Goal: Information Seeking & Learning: Understand process/instructions

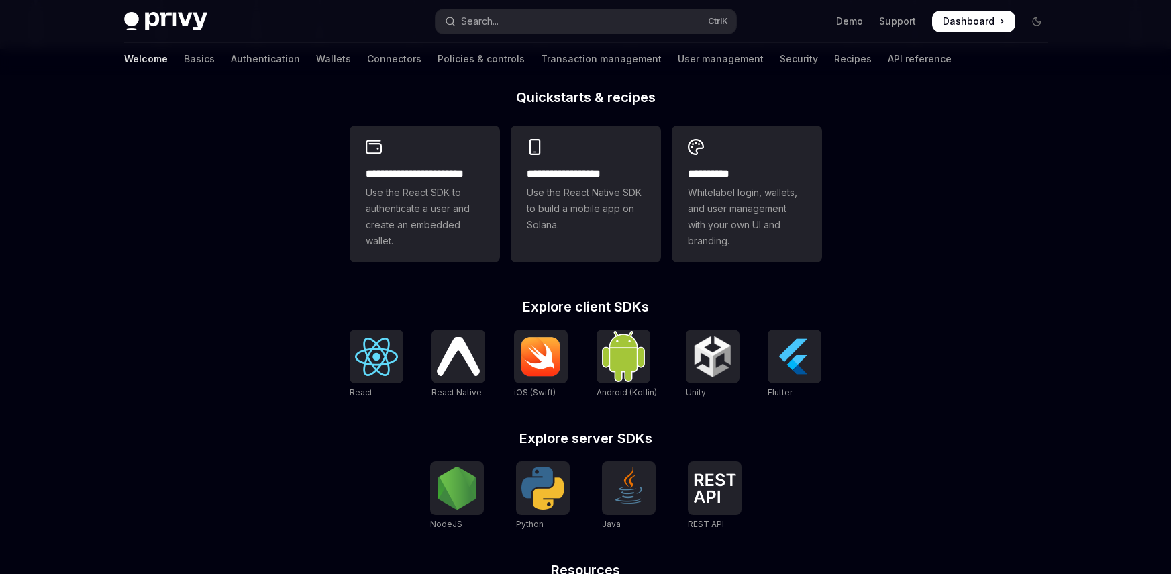
scroll to position [268, 0]
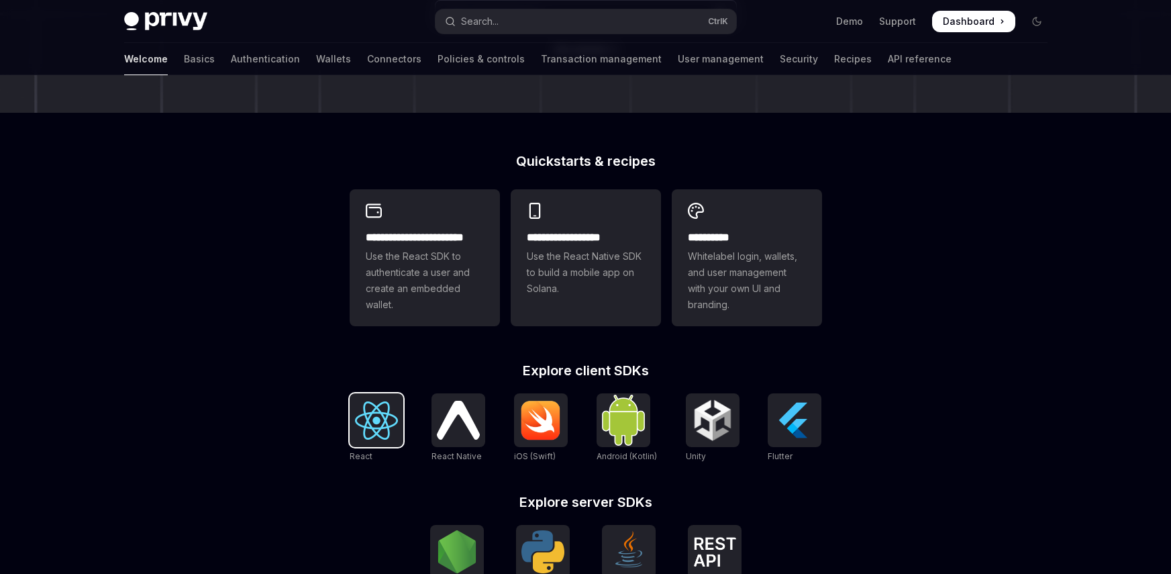
click at [377, 417] on img at bounding box center [376, 420] width 43 height 38
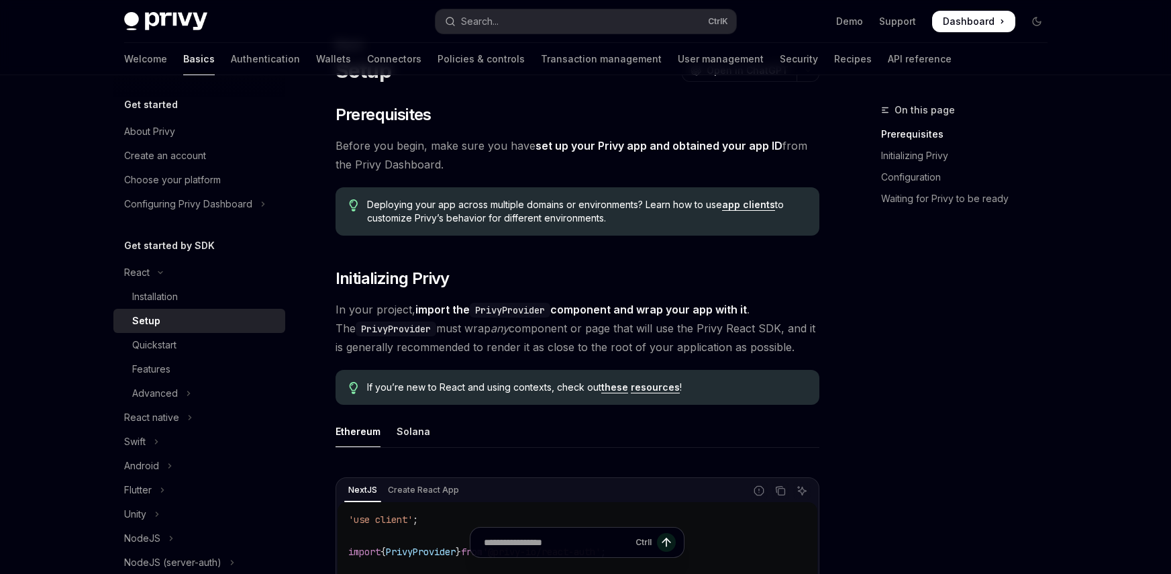
scroll to position [67, 0]
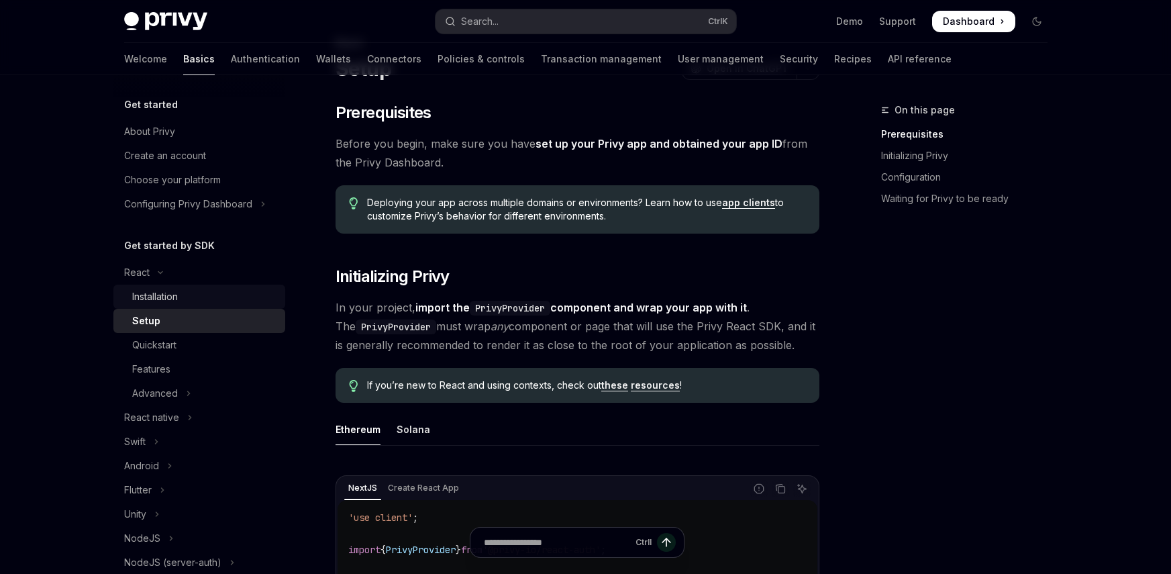
click at [203, 295] on div "Installation" at bounding box center [204, 297] width 145 height 16
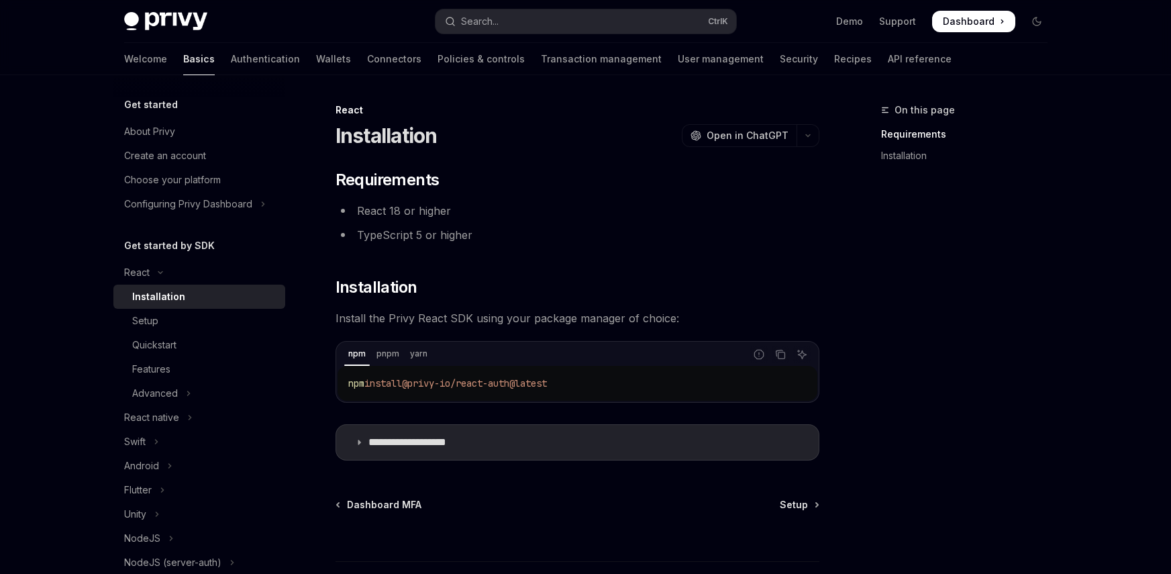
drag, startPoint x: 569, startPoint y: 385, endPoint x: 336, endPoint y: 381, distance: 233.0
click at [336, 381] on div "npm pnpm yarn Report incorrect code Copy Ask AI npm install @privy-io/react-aut…" at bounding box center [578, 372] width 484 height 62
copy span "npm install @privy-io/react-auth@latest"
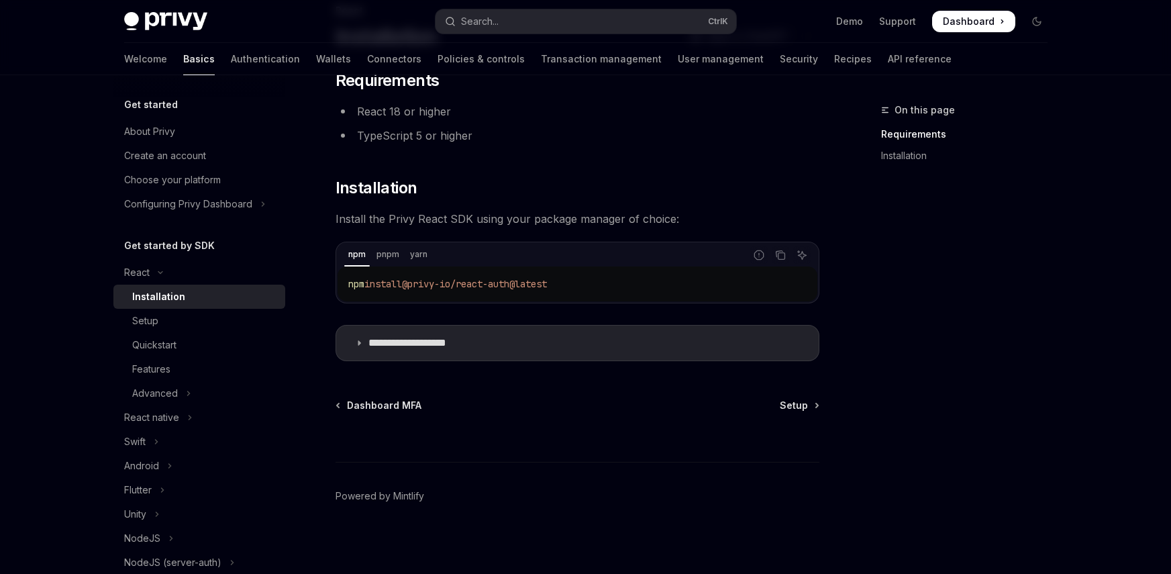
scroll to position [103, 0]
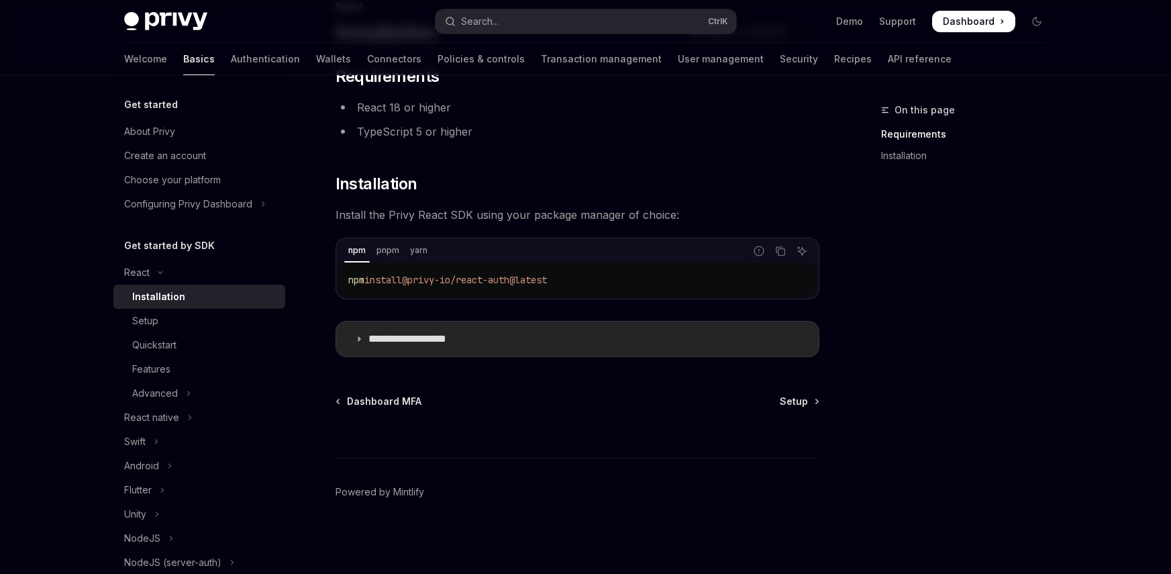
click at [387, 346] on summary "**********" at bounding box center [577, 339] width 483 height 35
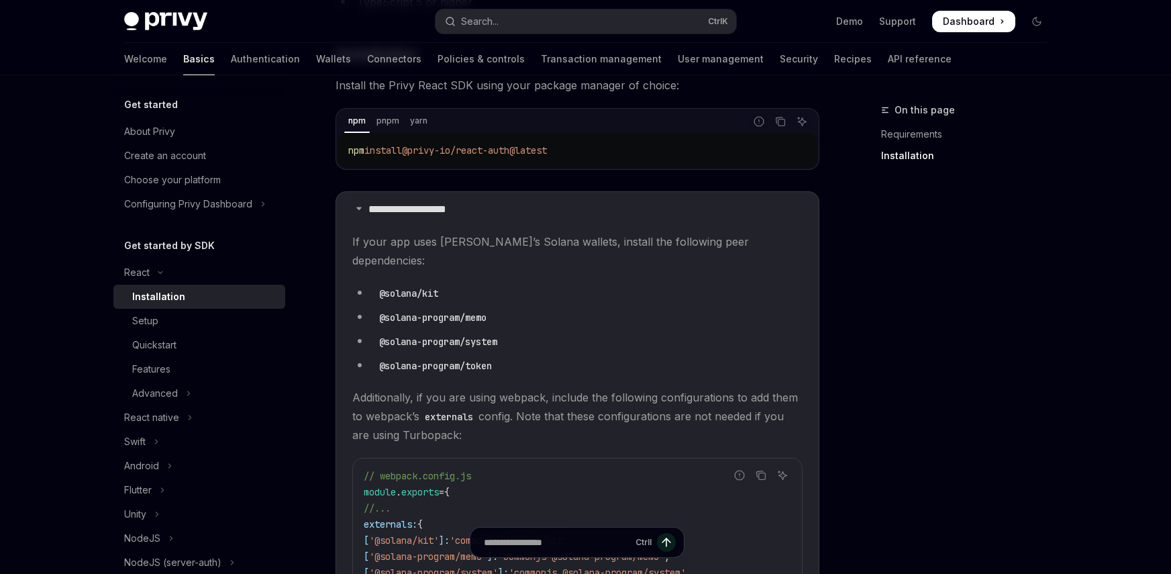
scroll to position [238, 0]
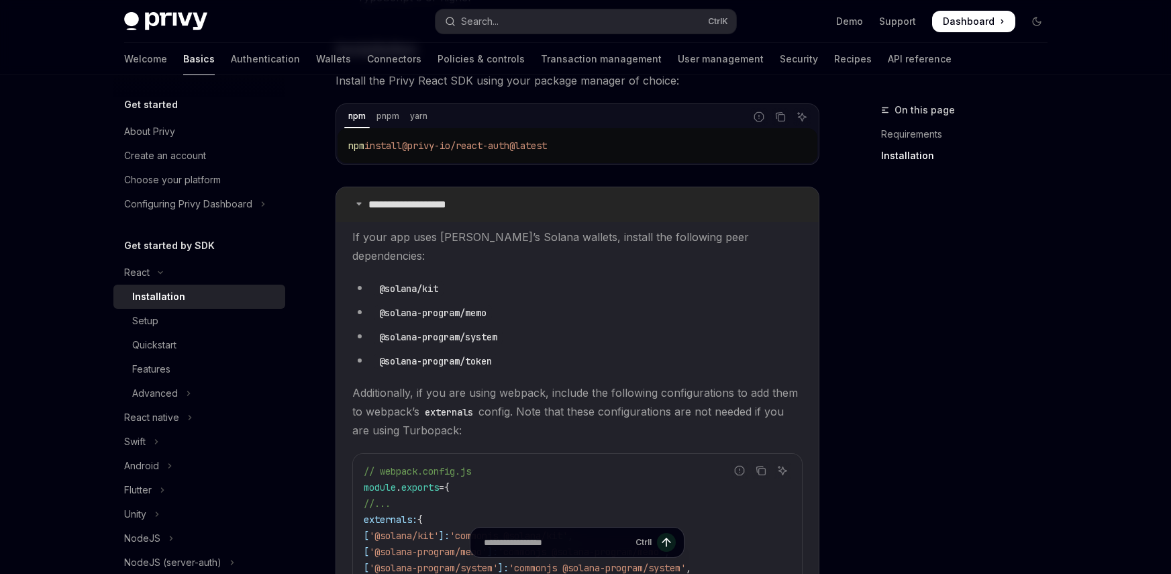
click at [423, 212] on summary "**********" at bounding box center [577, 204] width 483 height 35
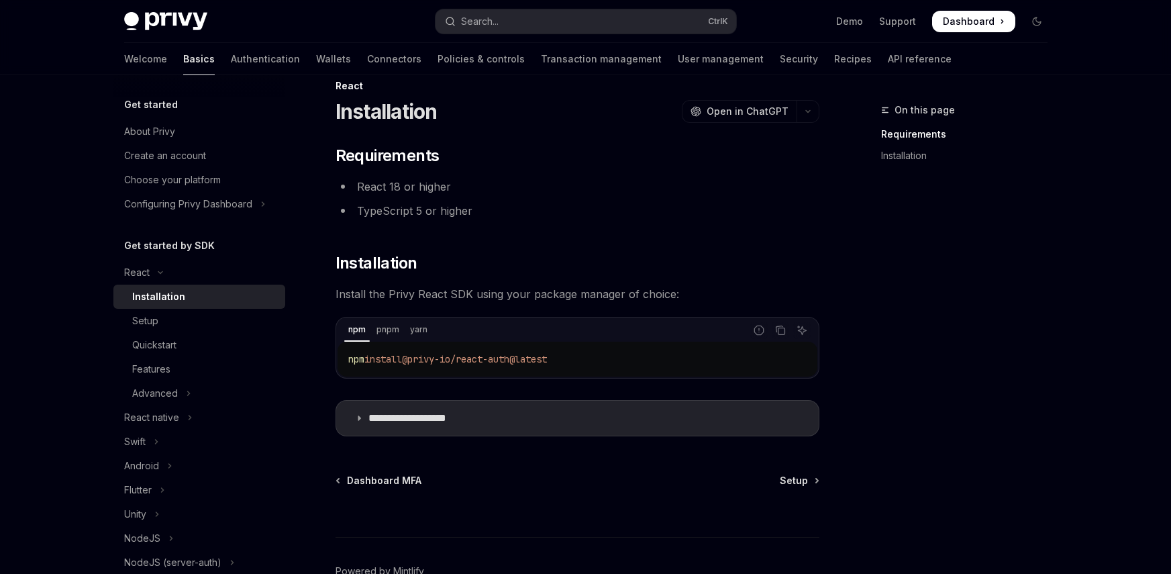
scroll to position [103, 0]
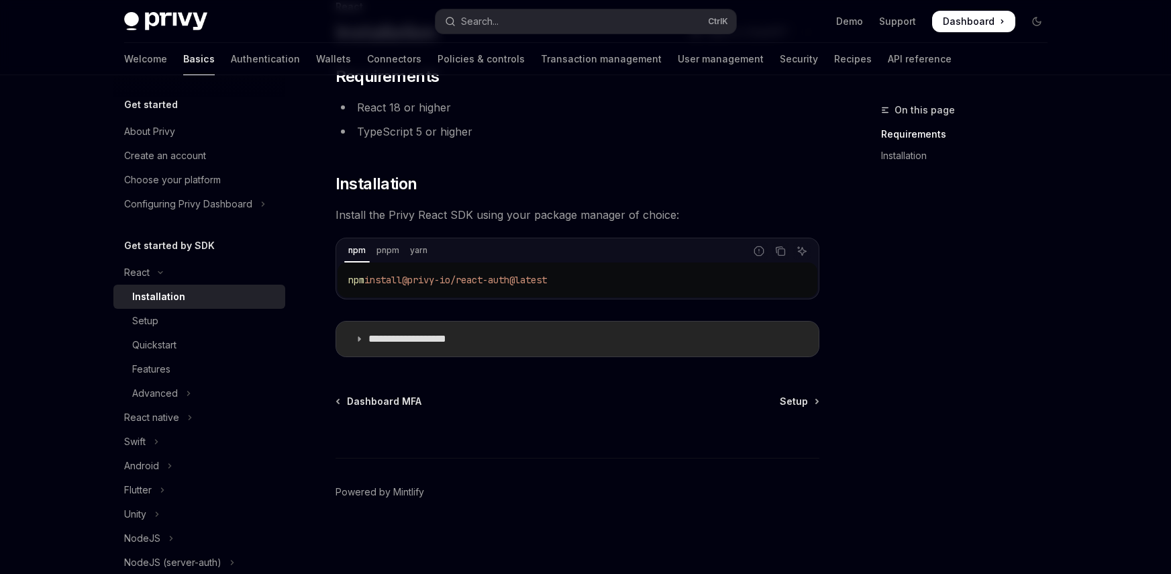
click at [418, 348] on summary "**********" at bounding box center [577, 339] width 483 height 35
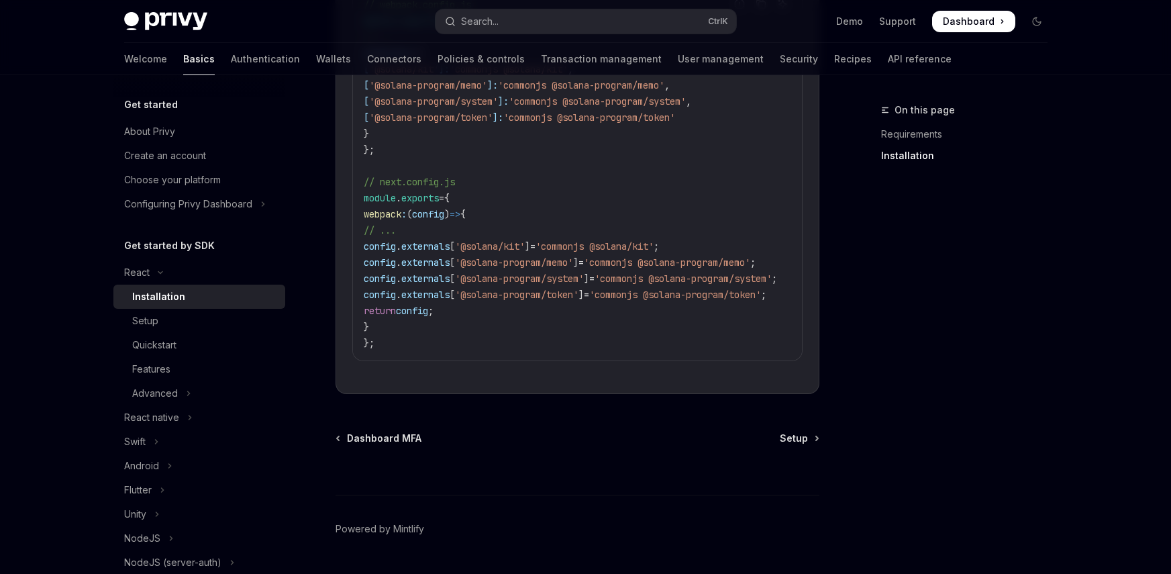
scroll to position [707, 0]
click at [780, 428] on div "Dashboard MFA Setup" at bounding box center [578, 434] width 484 height 13
click at [785, 428] on span "Setup" at bounding box center [794, 434] width 28 height 13
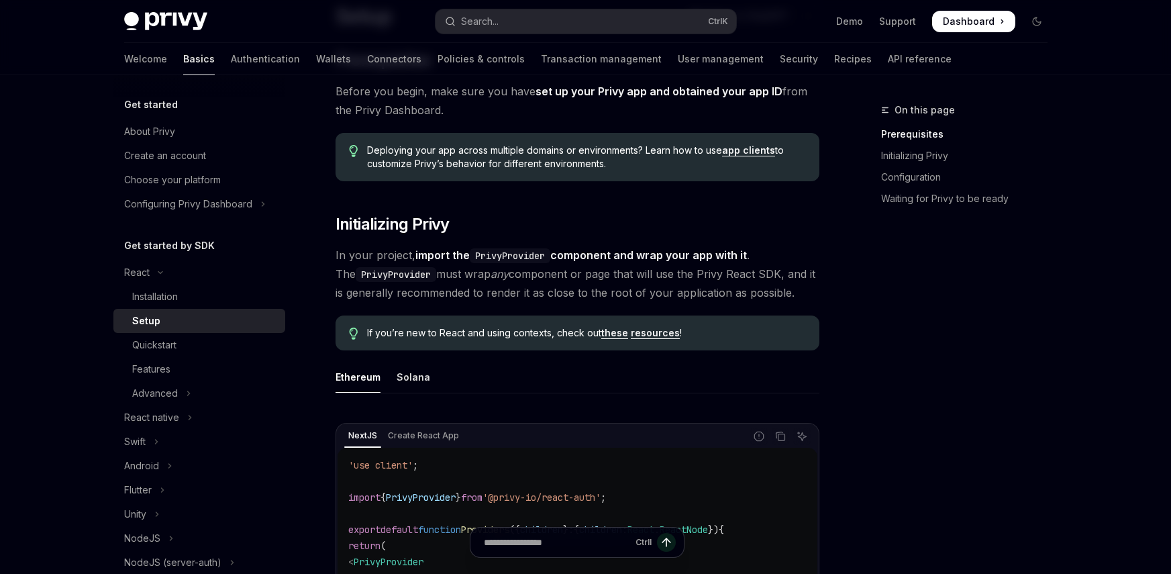
scroll to position [134, 0]
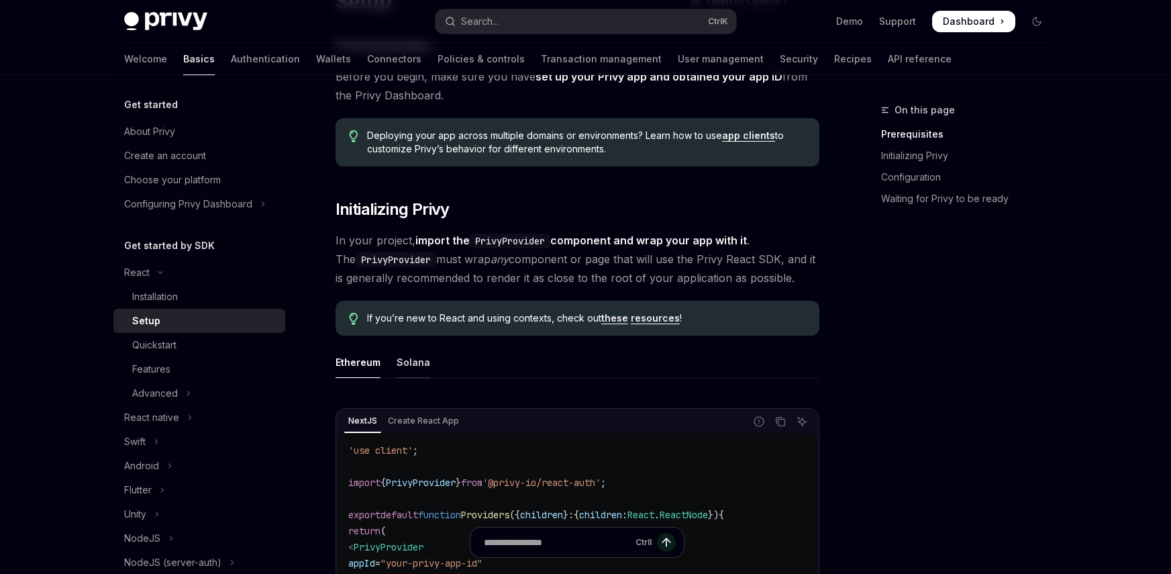
click at [404, 371] on div "Solana" at bounding box center [414, 362] width 34 height 32
click at [366, 351] on div "Ethereum" at bounding box center [358, 362] width 45 height 32
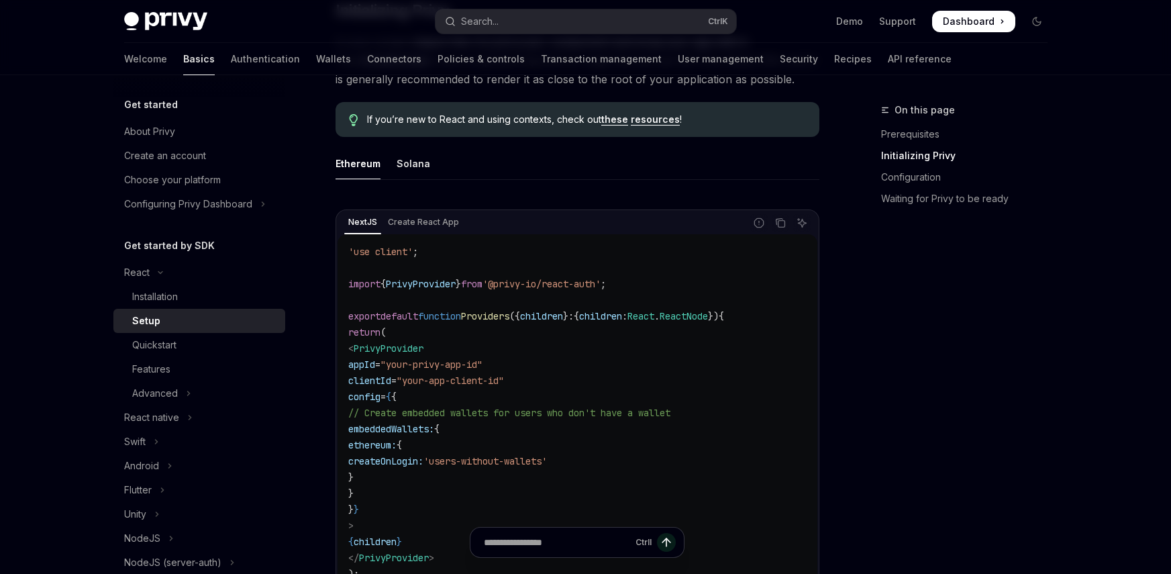
scroll to position [336, 0]
click at [421, 158] on div "Solana" at bounding box center [414, 161] width 34 height 32
click at [346, 166] on div "Ethereum" at bounding box center [358, 161] width 45 height 32
click at [409, 172] on div "Solana" at bounding box center [414, 161] width 34 height 32
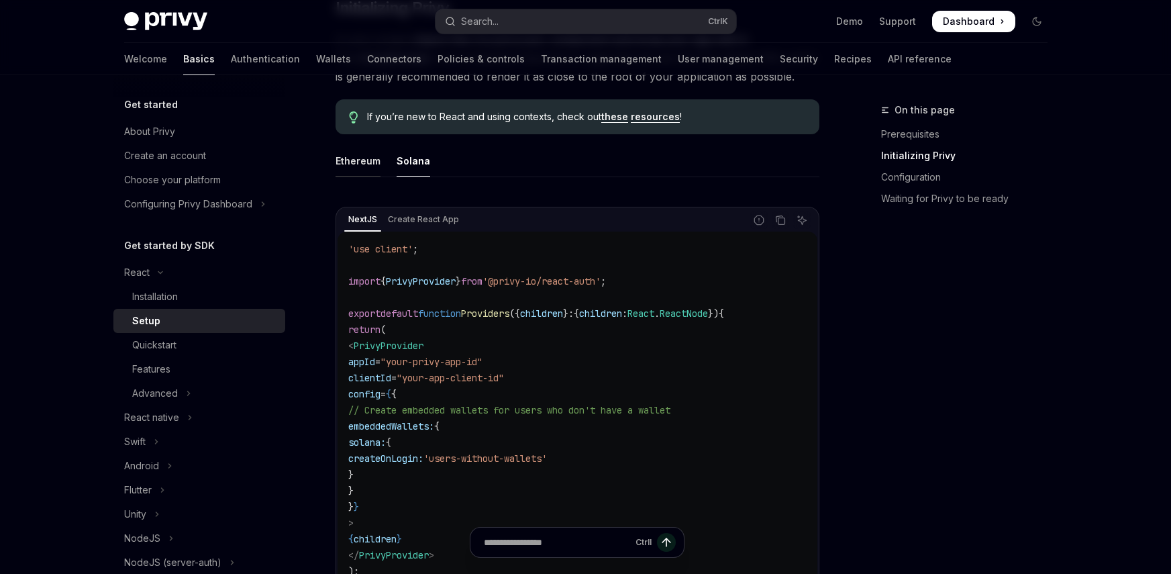
click at [353, 166] on div "Ethereum" at bounding box center [358, 161] width 45 height 32
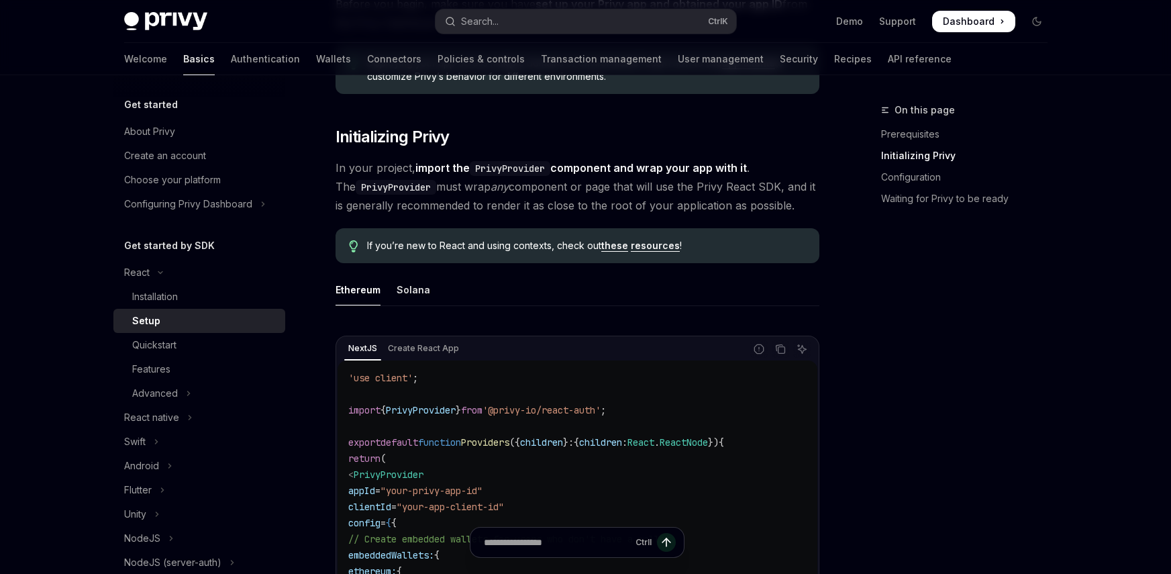
scroll to position [201, 0]
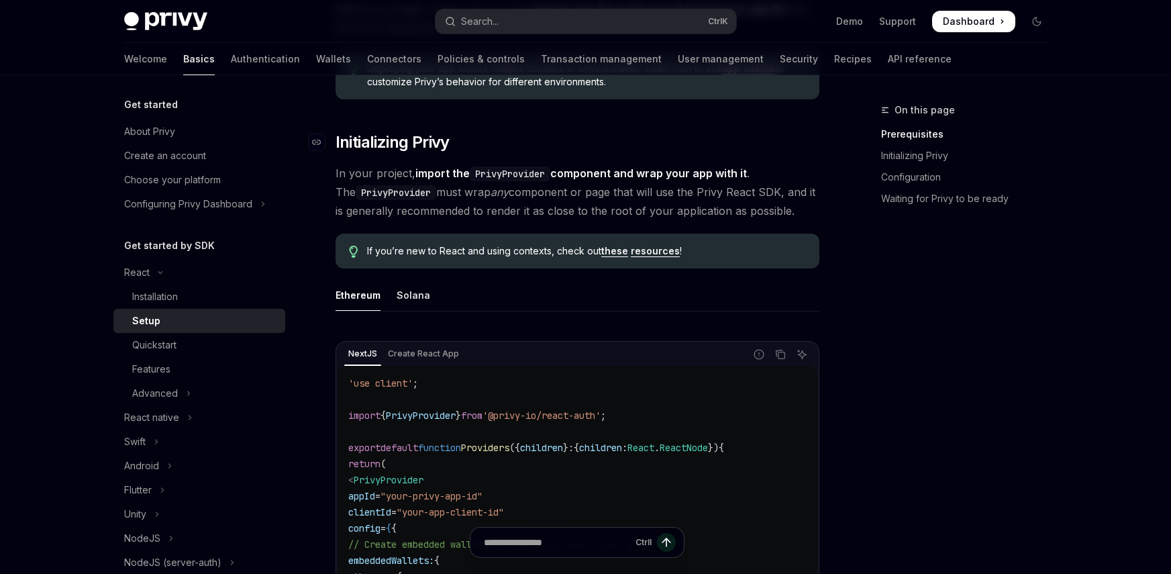
drag, startPoint x: 445, startPoint y: 213, endPoint x: 332, endPoint y: 151, distance: 129.2
click at [438, 210] on span "In your project, import the PrivyProvider component and wrap your app with it .…" at bounding box center [578, 192] width 484 height 56
click at [712, 176] on strong "import the PrivyProvider component and wrap your app with it" at bounding box center [581, 172] width 332 height 13
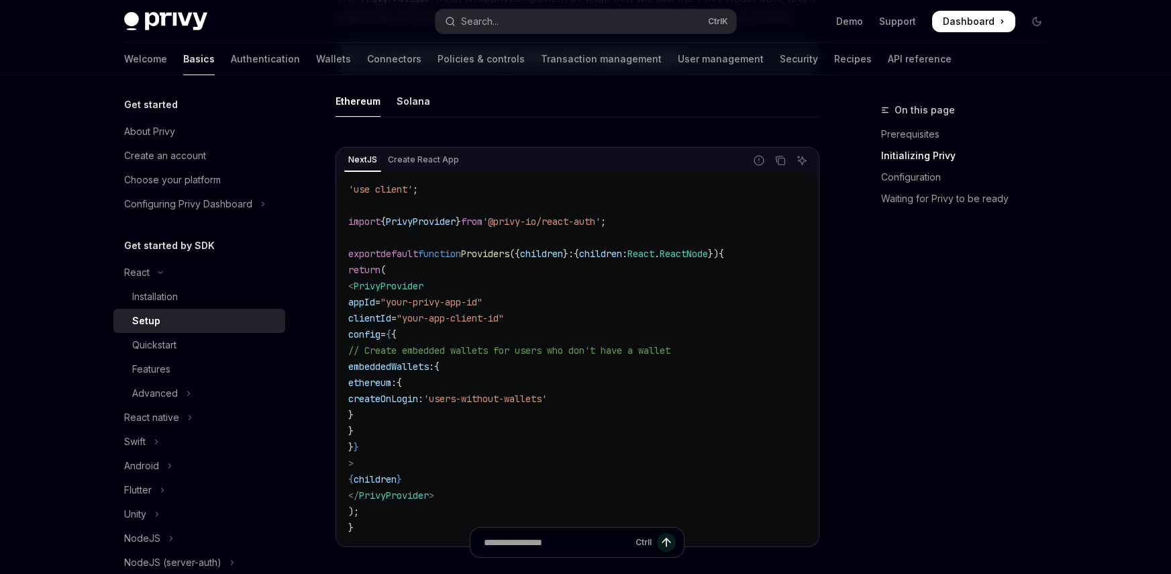
scroll to position [403, 0]
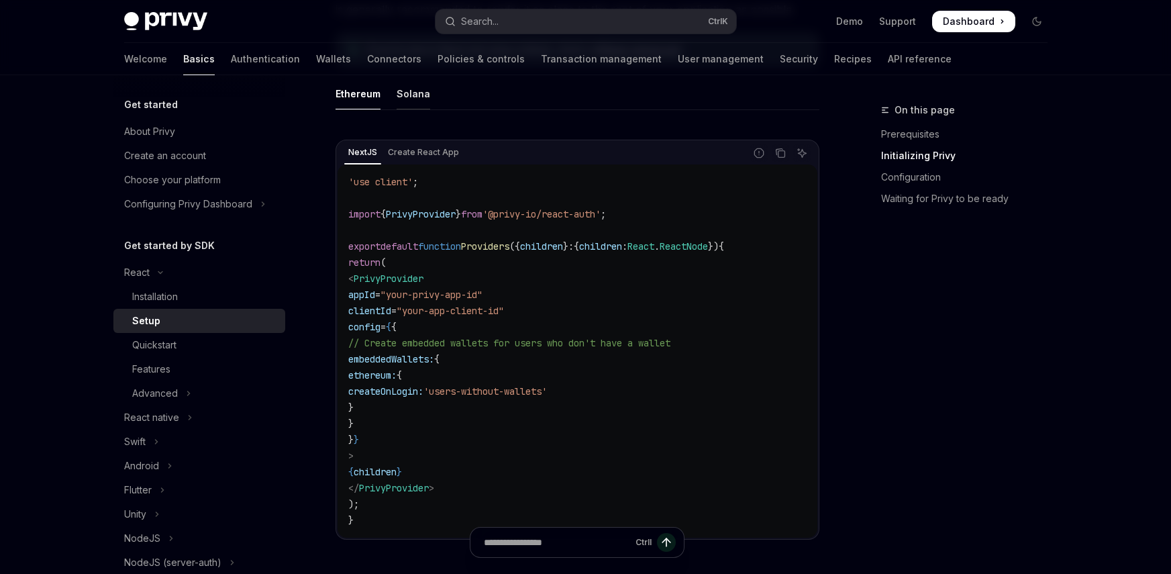
click at [417, 97] on div "Solana" at bounding box center [414, 94] width 34 height 32
click at [353, 107] on div "Ethereum" at bounding box center [358, 94] width 45 height 32
click at [416, 115] on div "Ethereum Solana NextJS Create React App Report incorrect code Copy Ask AI 'use …" at bounding box center [578, 319] width 484 height 483
click at [415, 104] on div "Solana" at bounding box center [414, 94] width 34 height 32
click at [367, 95] on div "Ethereum" at bounding box center [358, 94] width 45 height 32
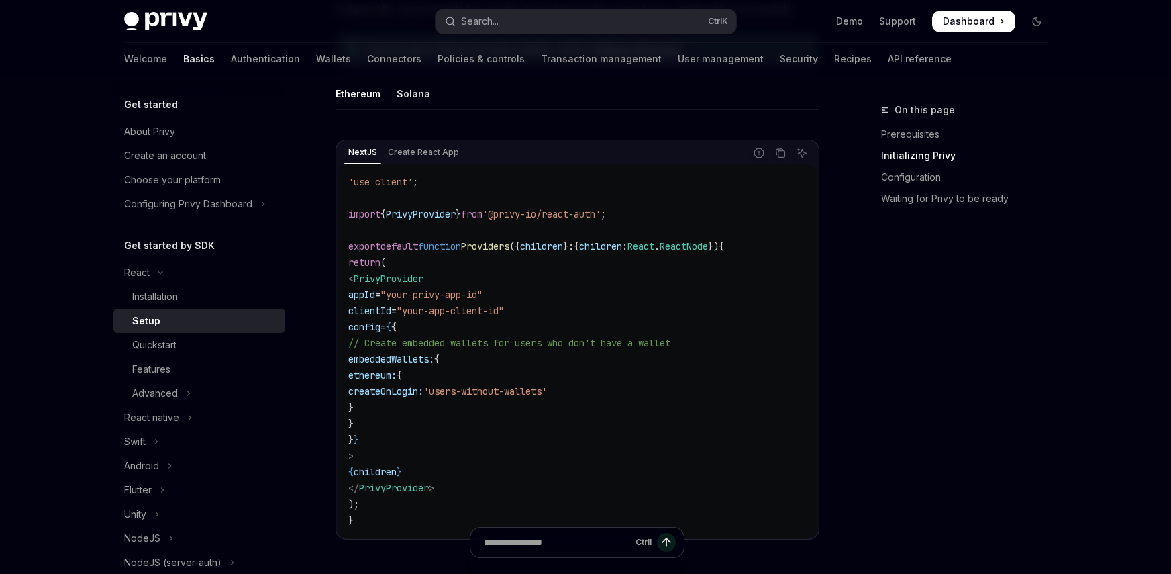
click at [413, 98] on div "Solana" at bounding box center [414, 94] width 34 height 32
click at [339, 95] on div "Ethereum" at bounding box center [358, 94] width 45 height 32
type textarea "*"
click at [777, 151] on icon "Copy the contents from the code block" at bounding box center [780, 153] width 11 height 11
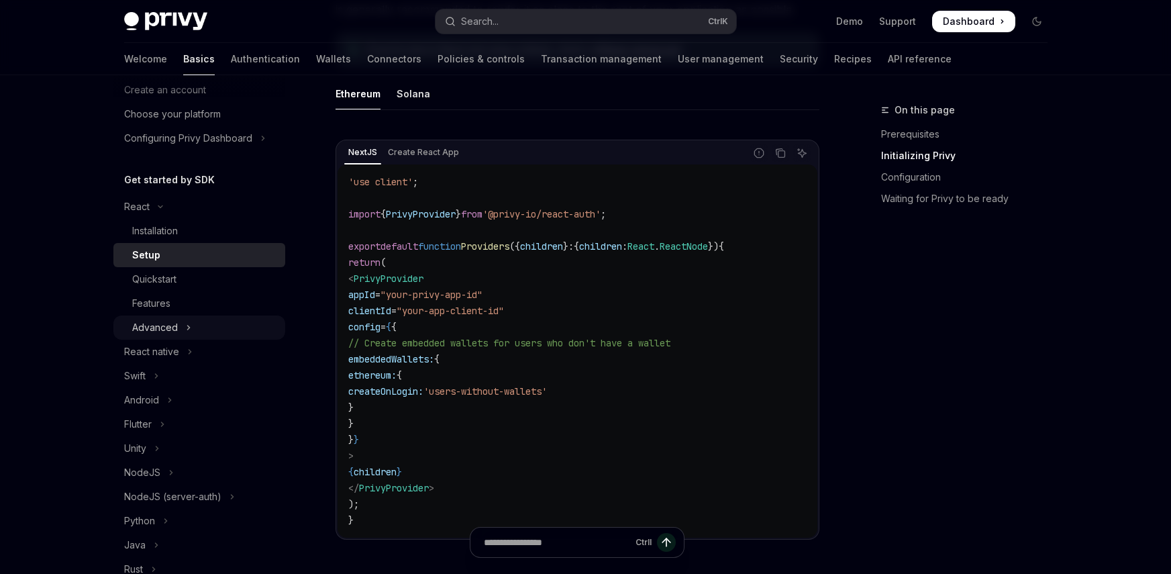
scroll to position [67, 0]
click at [593, 19] on button "Search... Ctrl K" at bounding box center [586, 21] width 301 height 24
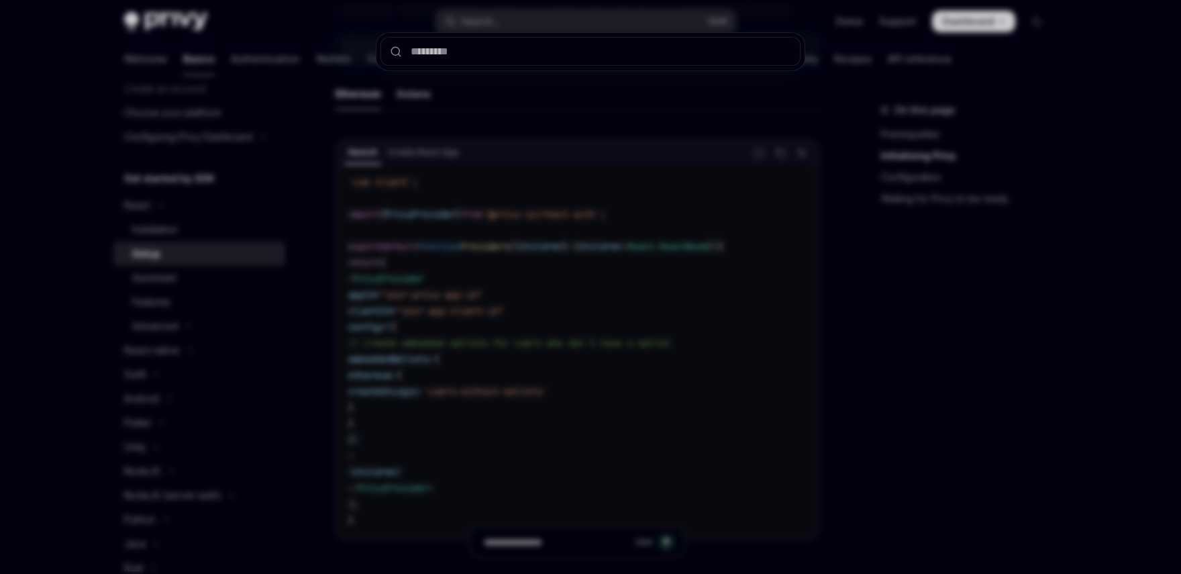
drag, startPoint x: 386, startPoint y: 93, endPoint x: 411, endPoint y: 83, distance: 26.6
click at [402, 83] on div at bounding box center [590, 287] width 1181 height 574
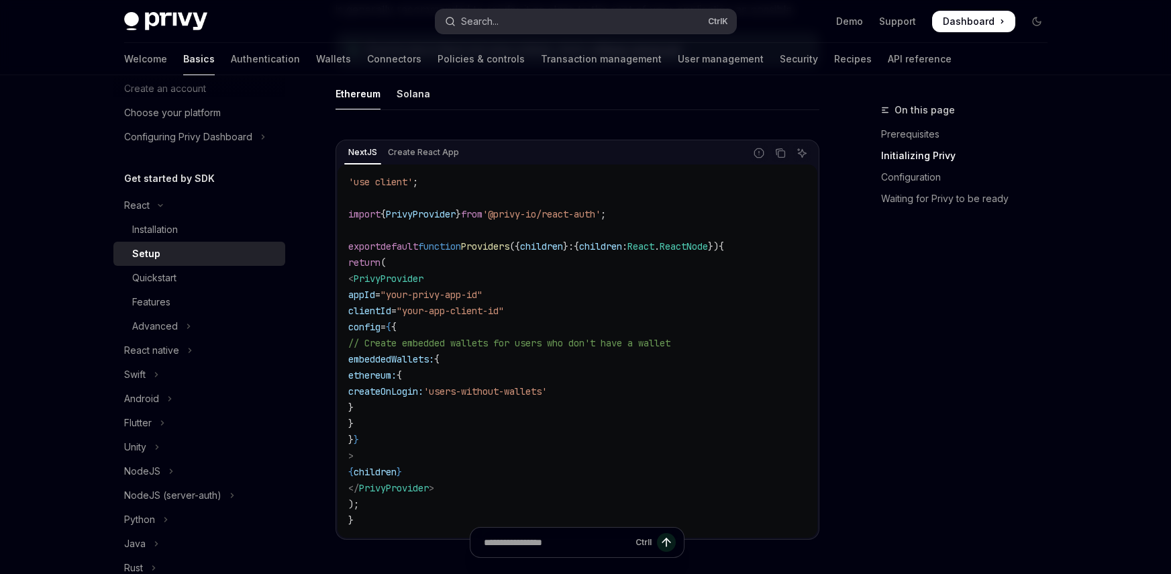
click at [507, 20] on button "Search... Ctrl K" at bounding box center [586, 21] width 301 height 24
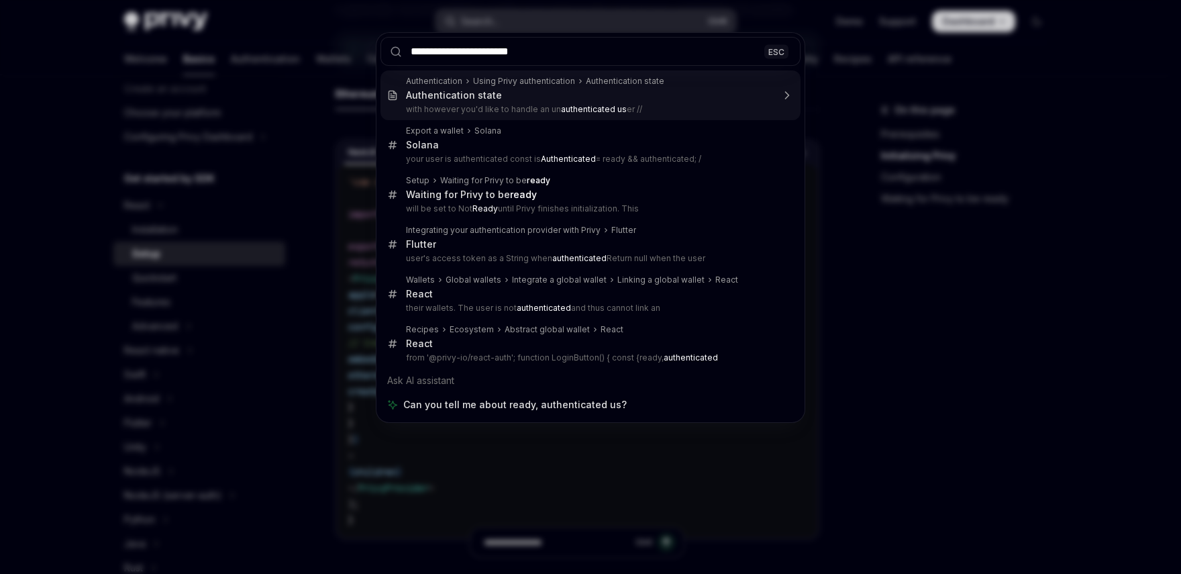
type input "**********"
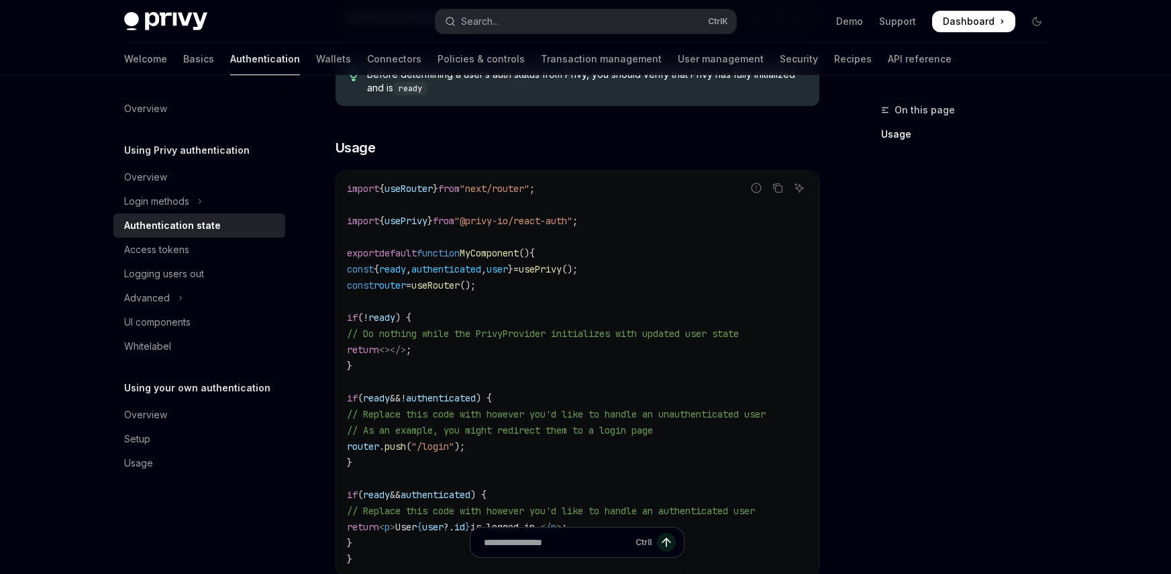
scroll to position [344, 0]
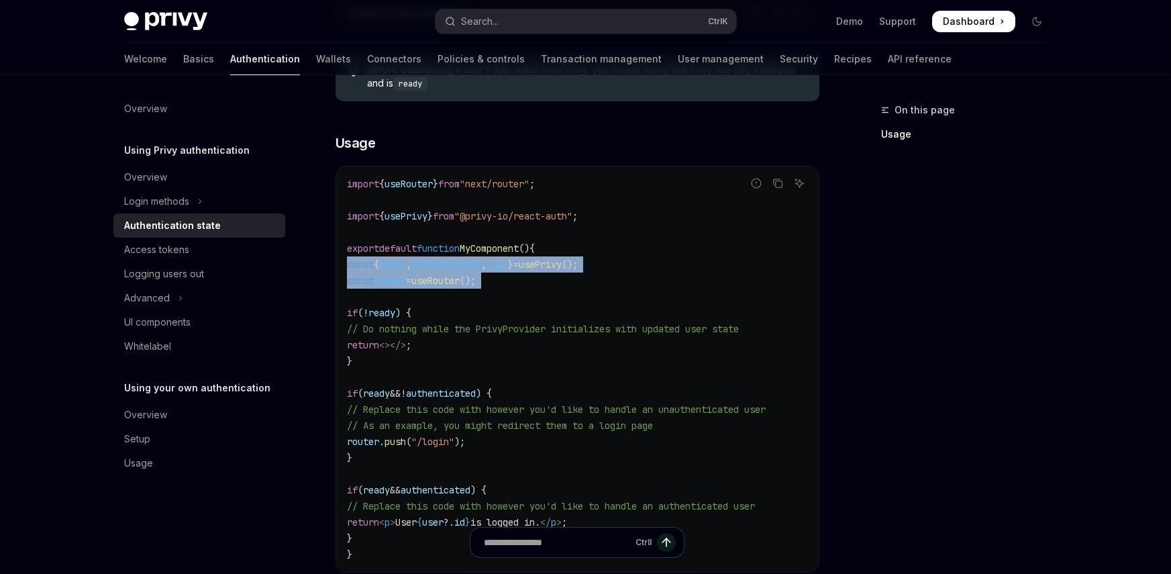
drag, startPoint x: 347, startPoint y: 258, endPoint x: 491, endPoint y: 295, distance: 148.1
click at [491, 295] on code "import { useRouter } from "next/router" ; import { usePrivy } from "@privy-io/r…" at bounding box center [577, 369] width 461 height 387
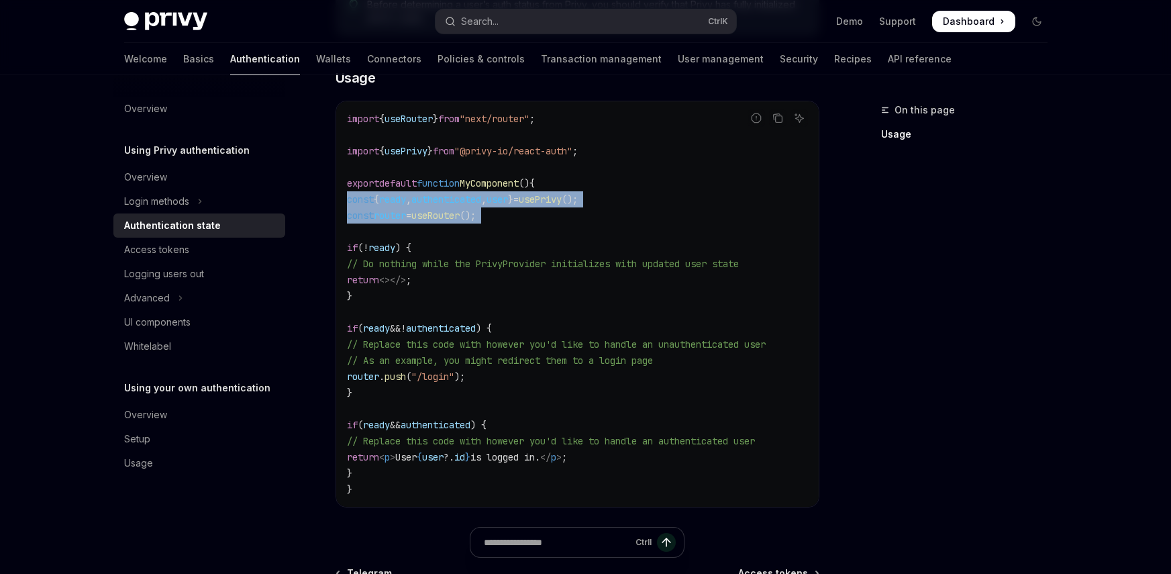
scroll to position [411, 0]
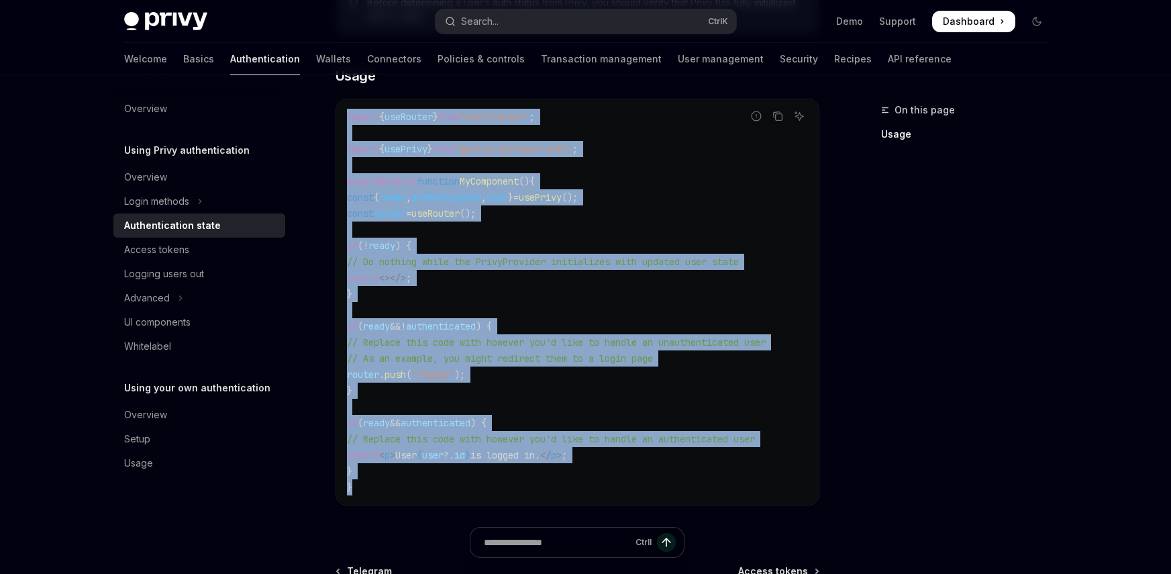
drag, startPoint x: 368, startPoint y: 483, endPoint x: 344, endPoint y: 116, distance: 367.9
click at [344, 116] on div "import { useRouter } from "next/router" ; import { usePrivy } from "@privy-io/r…" at bounding box center [577, 301] width 483 height 405
click at [771, 176] on code "import { useRouter } from "next/router" ; import { usePrivy } from "@privy-io/r…" at bounding box center [577, 302] width 461 height 387
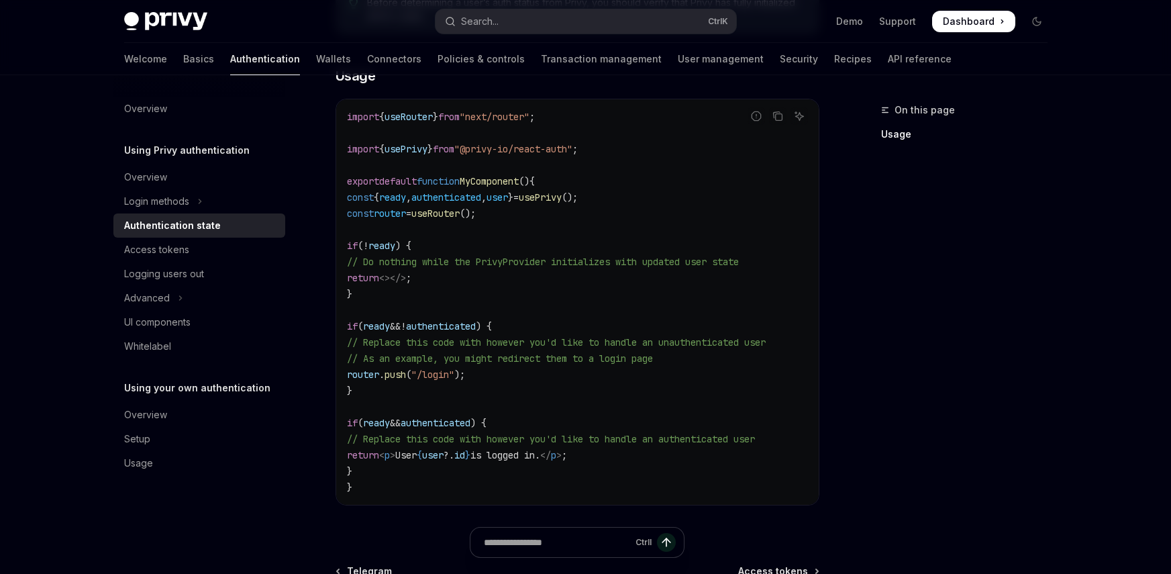
click at [929, 201] on div "On this page Usage" at bounding box center [956, 338] width 204 height 472
drag, startPoint x: 773, startPoint y: 115, endPoint x: 780, endPoint y: 118, distance: 7.9
click at [780, 118] on icon "Copy the contents from the code block" at bounding box center [778, 116] width 11 height 11
click at [780, 118] on icon "Copy the contents from the code block" at bounding box center [778, 116] width 11 height 7
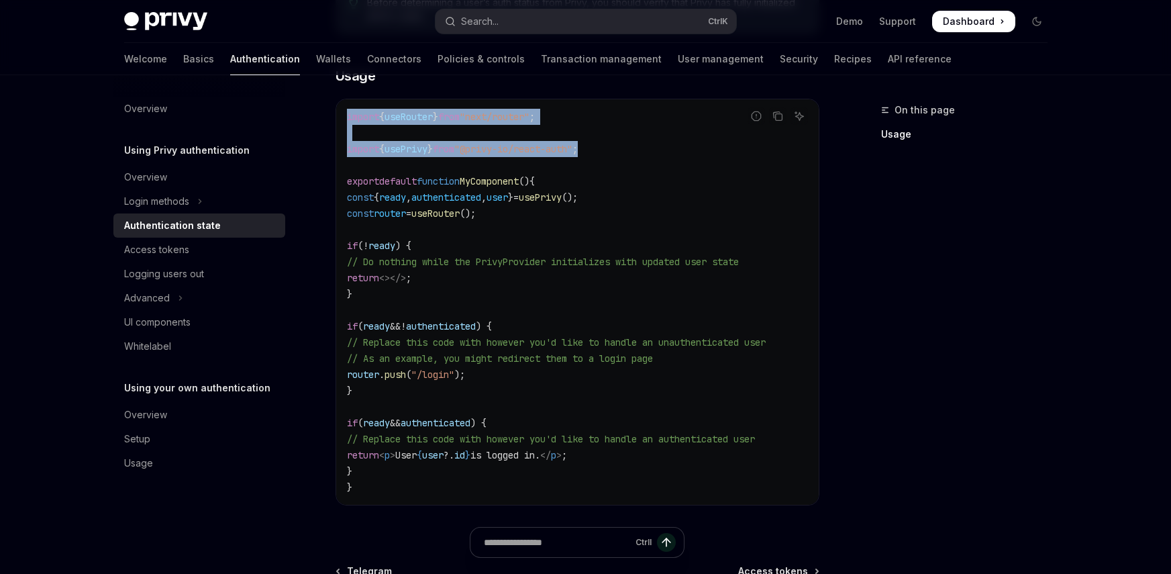
drag, startPoint x: 621, startPoint y: 148, endPoint x: 397, endPoint y: 116, distance: 226.5
click at [346, 113] on div "import { useRouter } from "next/router" ; import { usePrivy } from "@privy-io/r…" at bounding box center [577, 301] width 483 height 405
copy code "import { useRouter } from "next/router" ; import { usePrivy } from "@privy-io/r…"
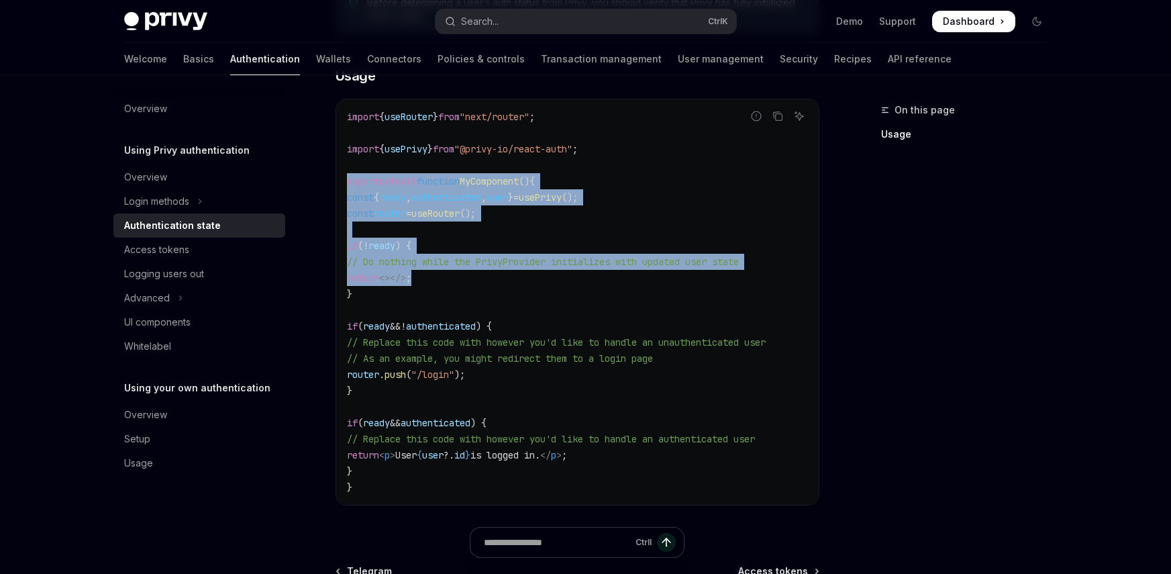
drag, startPoint x: 348, startPoint y: 181, endPoint x: 515, endPoint y: 272, distance: 190.7
click at [515, 272] on code "import { useRouter } from "next/router" ; import { usePrivy } from "@privy-io/r…" at bounding box center [577, 302] width 461 height 387
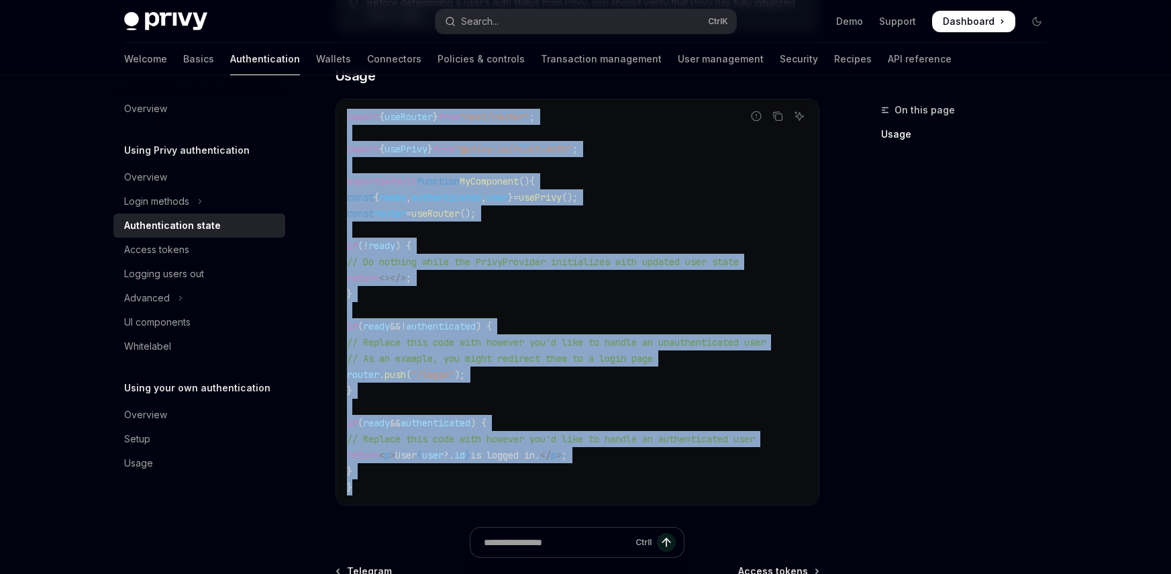
drag, startPoint x: 345, startPoint y: 116, endPoint x: 614, endPoint y: 484, distance: 455.8
click at [614, 484] on div "import { useRouter } from "next/router" ; import { usePrivy } from "@privy-io/r…" at bounding box center [577, 301] width 483 height 405
copy code "import { useRouter } from "next/router" ; import { usePrivy } from "@privy-io/r…"
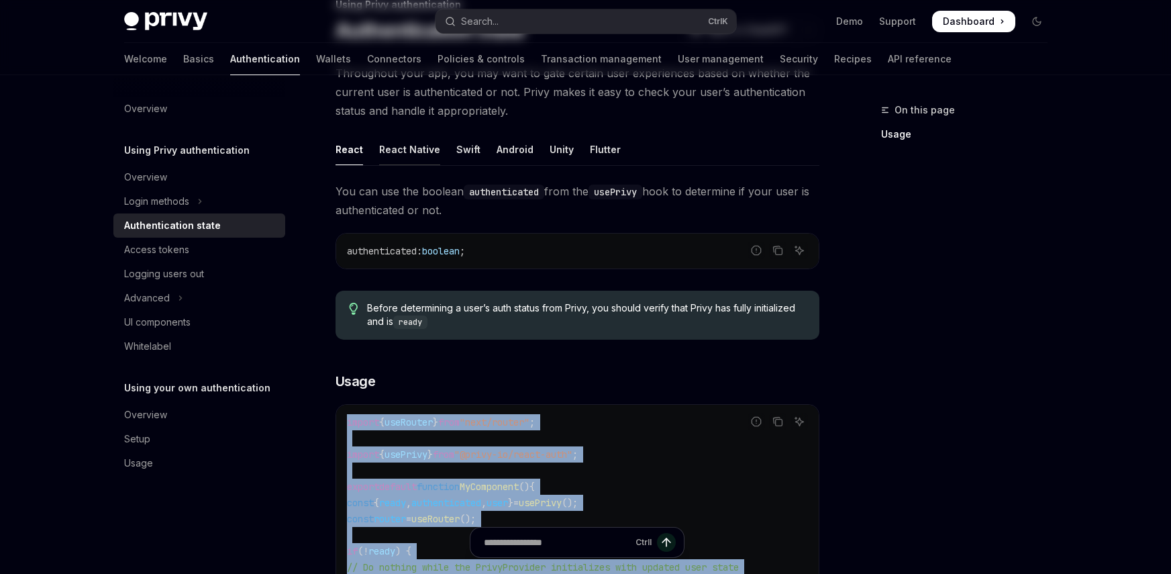
scroll to position [142, 0]
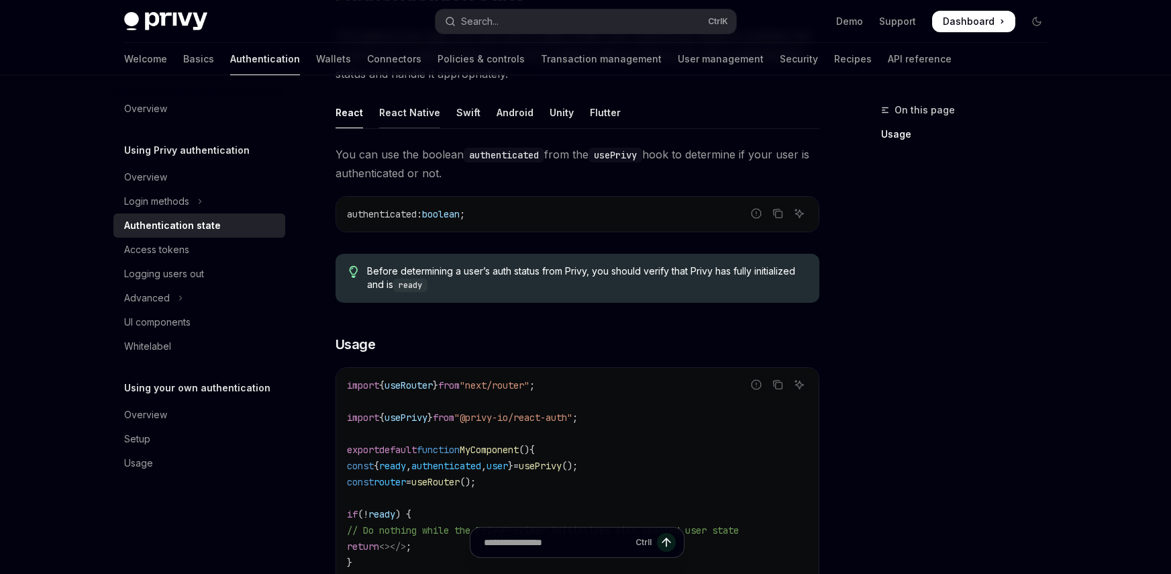
click at [395, 117] on div "React Native" at bounding box center [409, 113] width 61 height 32
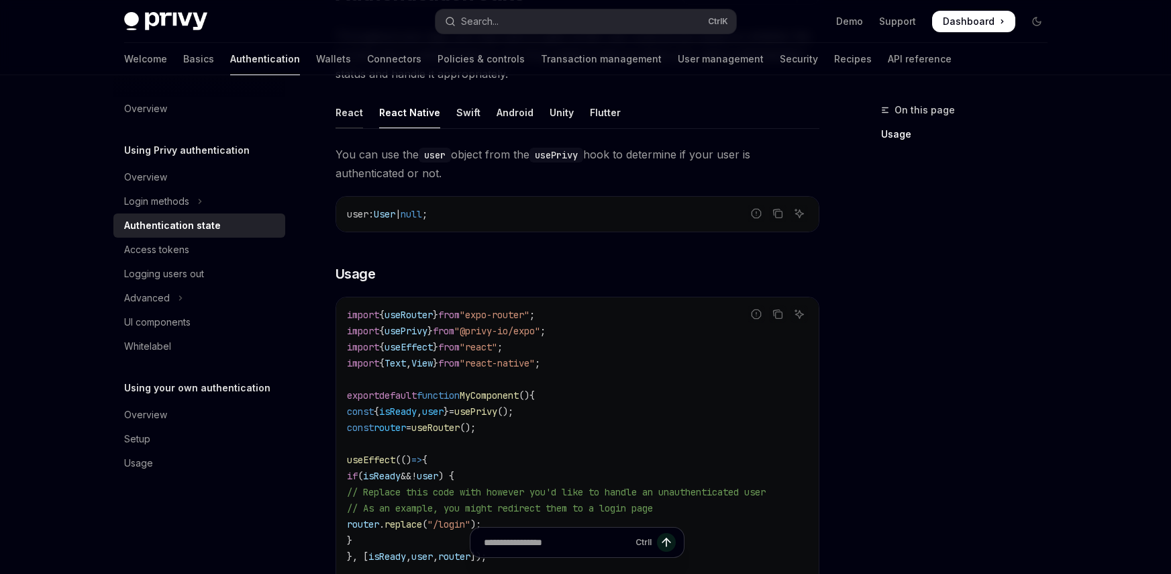
click at [356, 111] on div "React" at bounding box center [350, 113] width 28 height 32
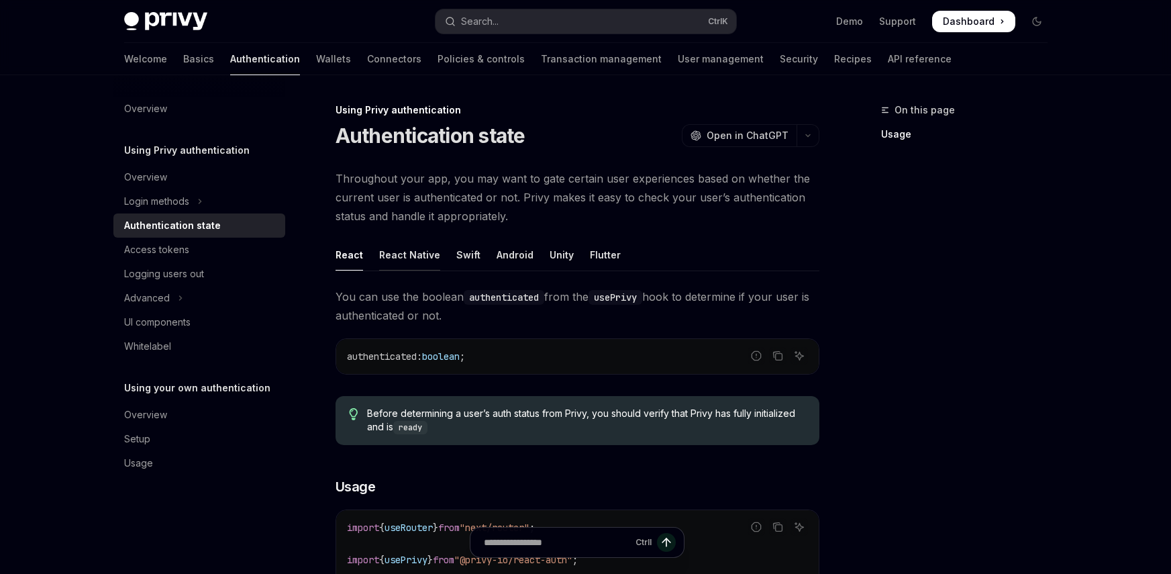
click at [388, 254] on div "React Native" at bounding box center [409, 255] width 61 height 32
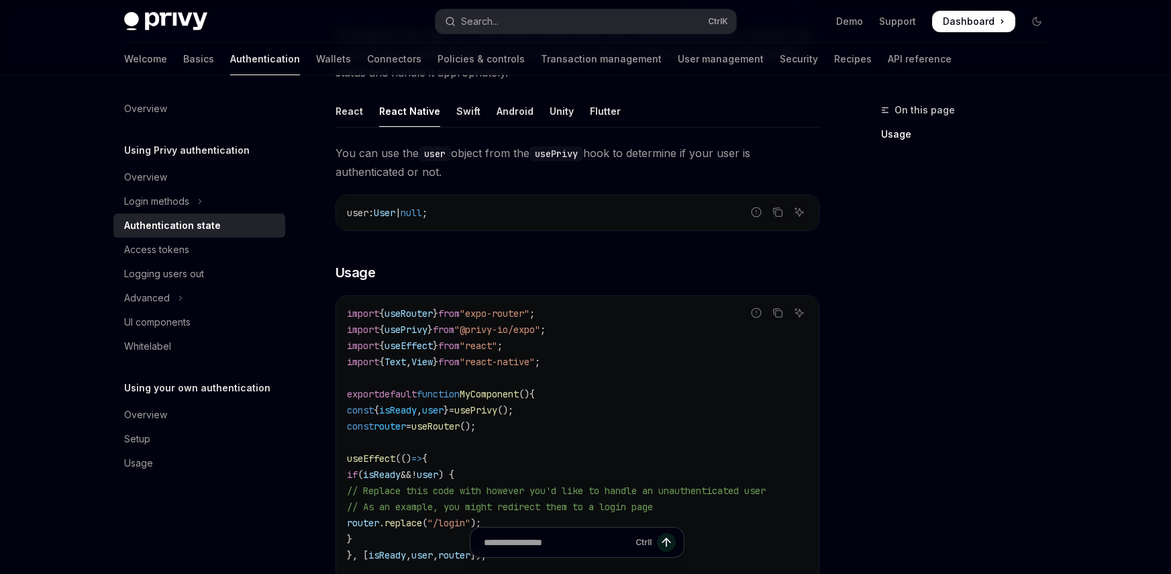
scroll to position [142, 0]
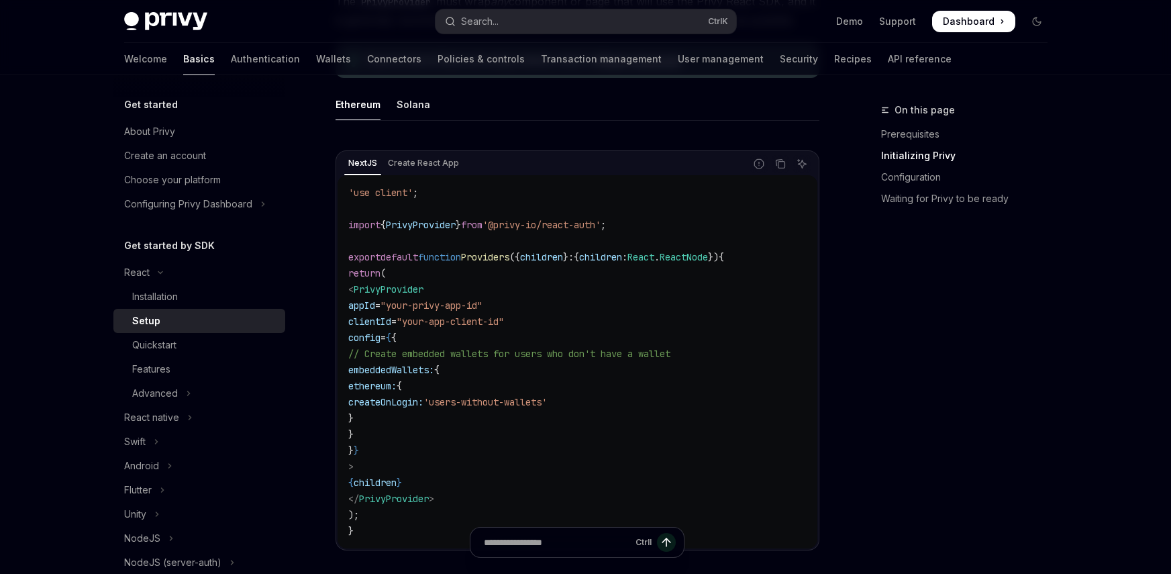
scroll to position [403, 0]
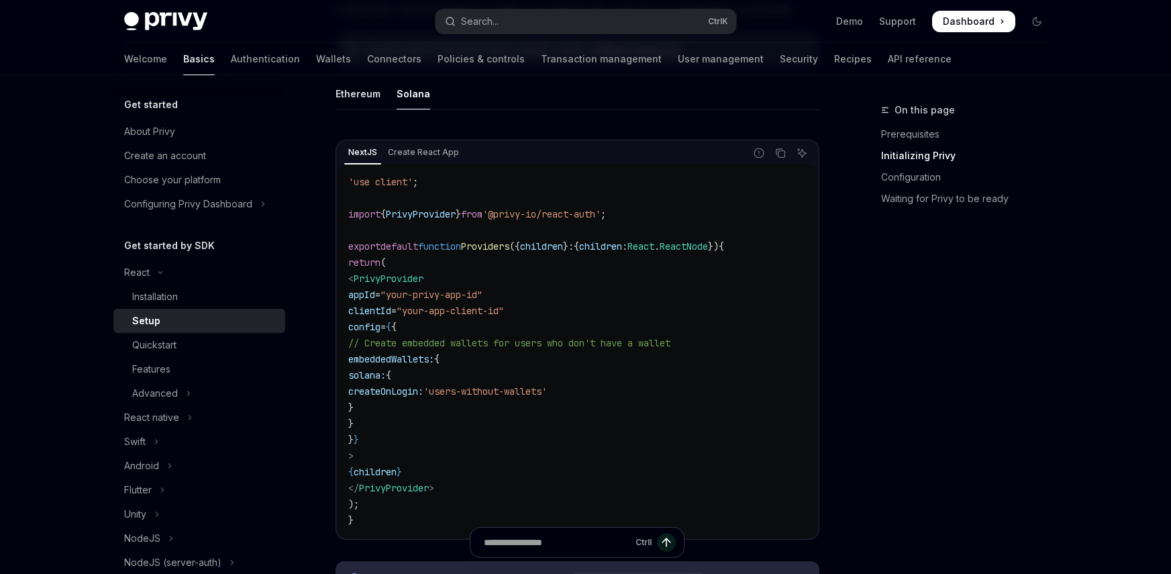
click at [141, 27] on img at bounding box center [165, 21] width 83 height 19
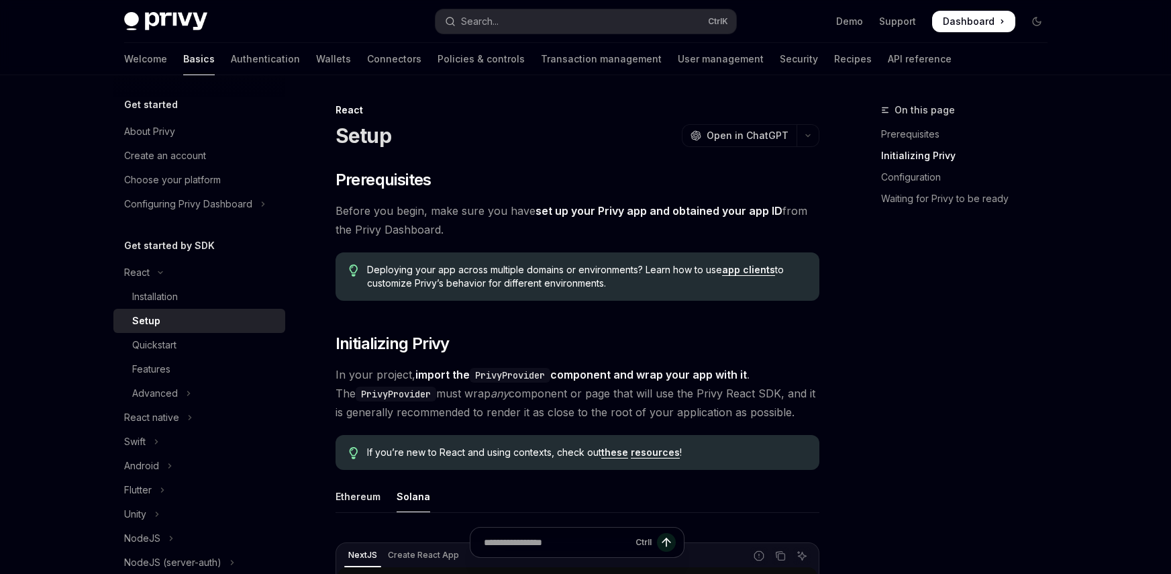
type textarea "*"
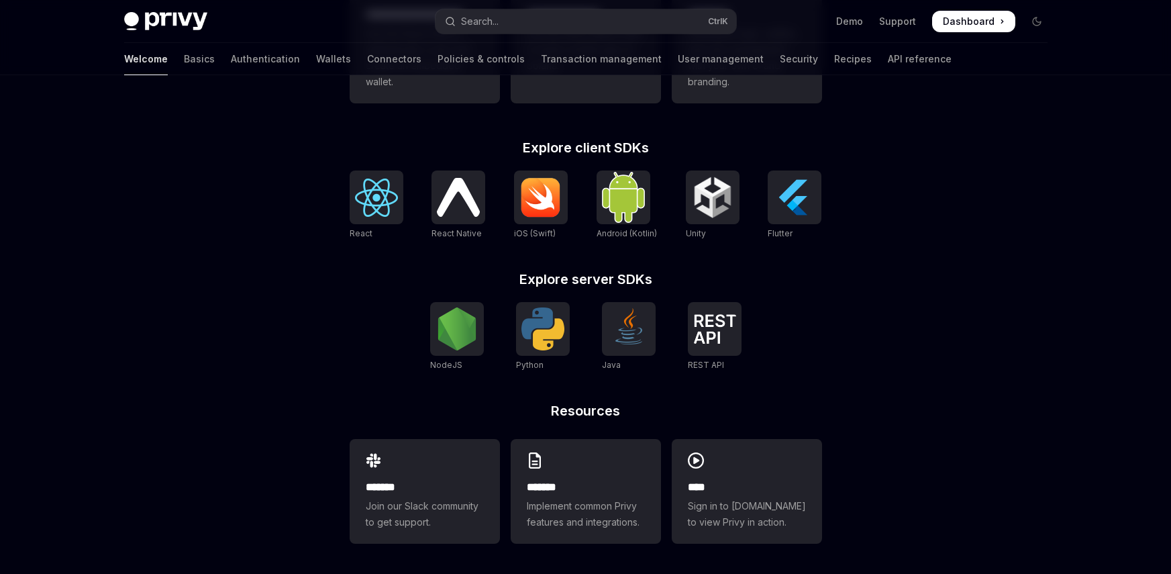
scroll to position [493, 0]
